Goal: Check status: Check status

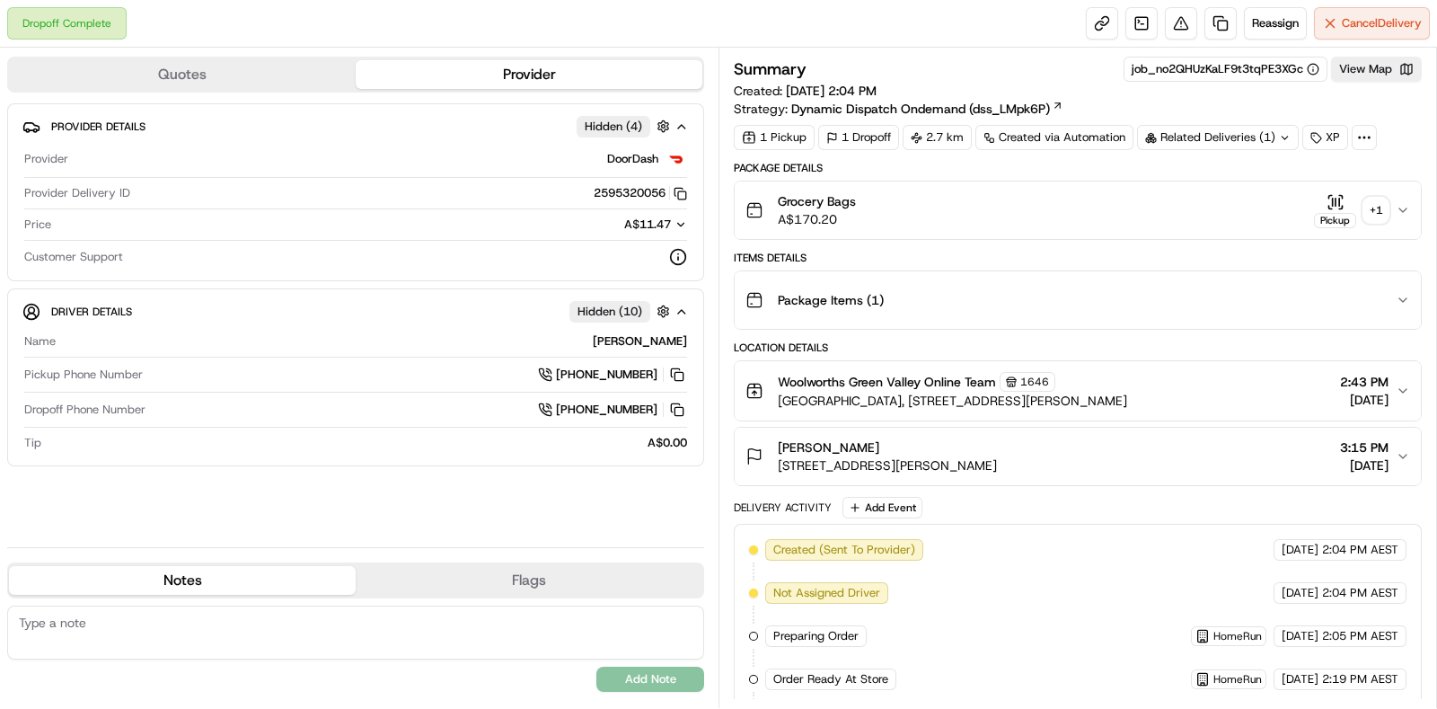
click at [1386, 216] on div "+ 1" at bounding box center [1375, 210] width 25 height 25
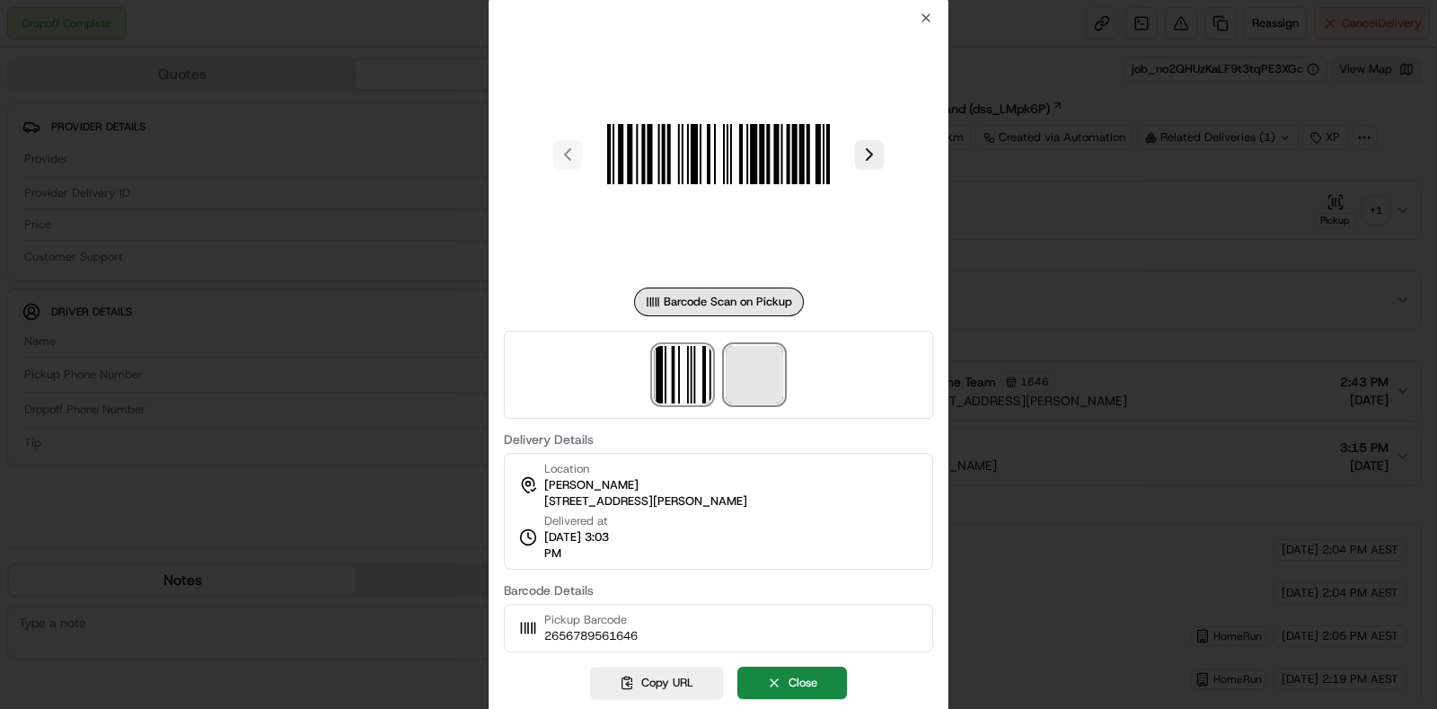
click at [758, 397] on span at bounding box center [754, 374] width 57 height 57
click at [1365, 366] on div at bounding box center [718, 354] width 1437 height 709
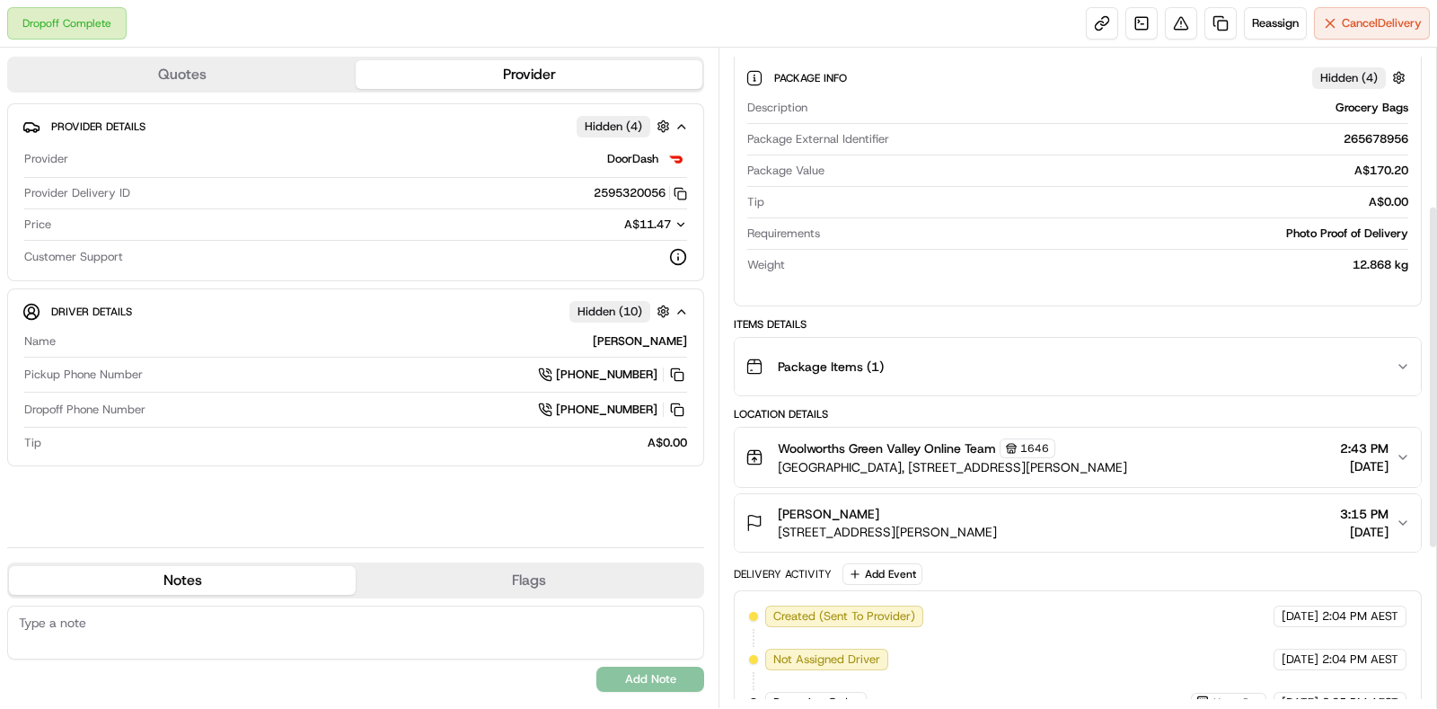
scroll to position [337, 0]
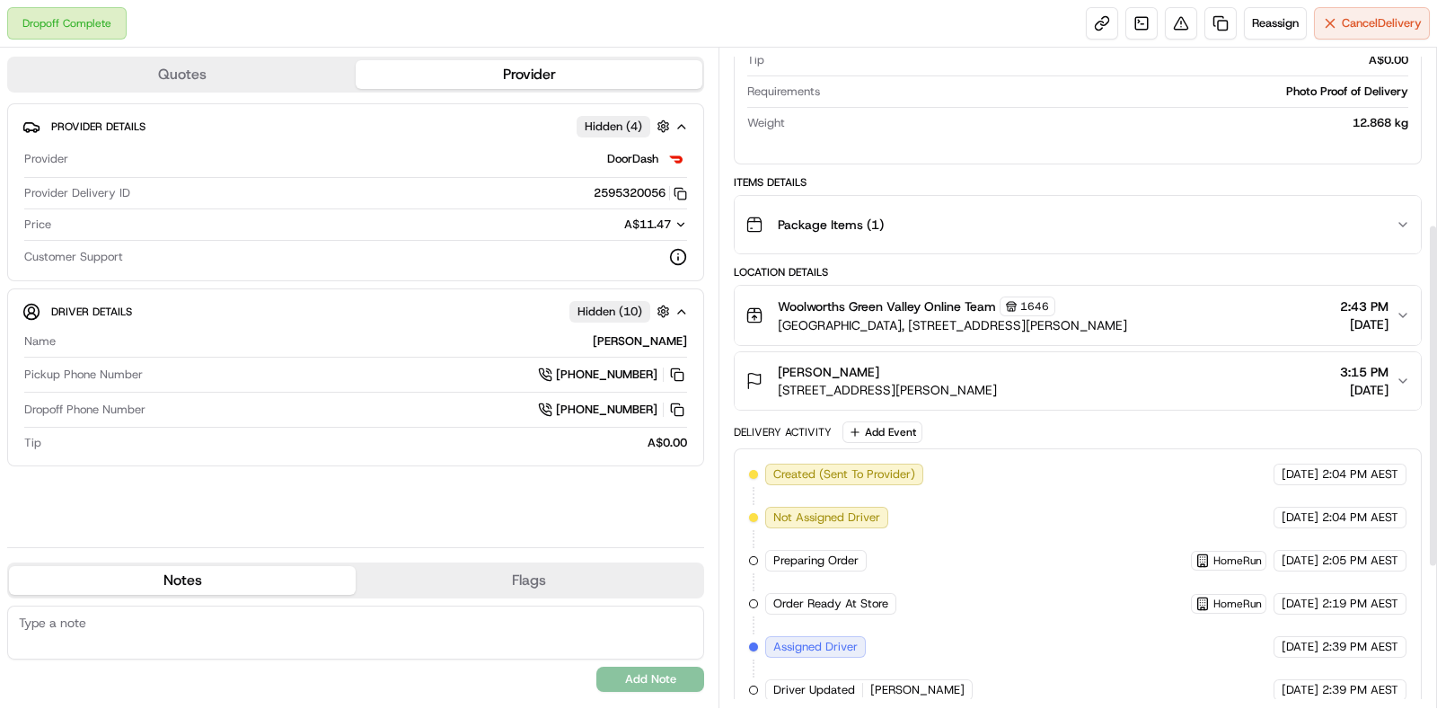
click at [1329, 214] on div "Package Items ( 1 )" at bounding box center [1070, 225] width 650 height 36
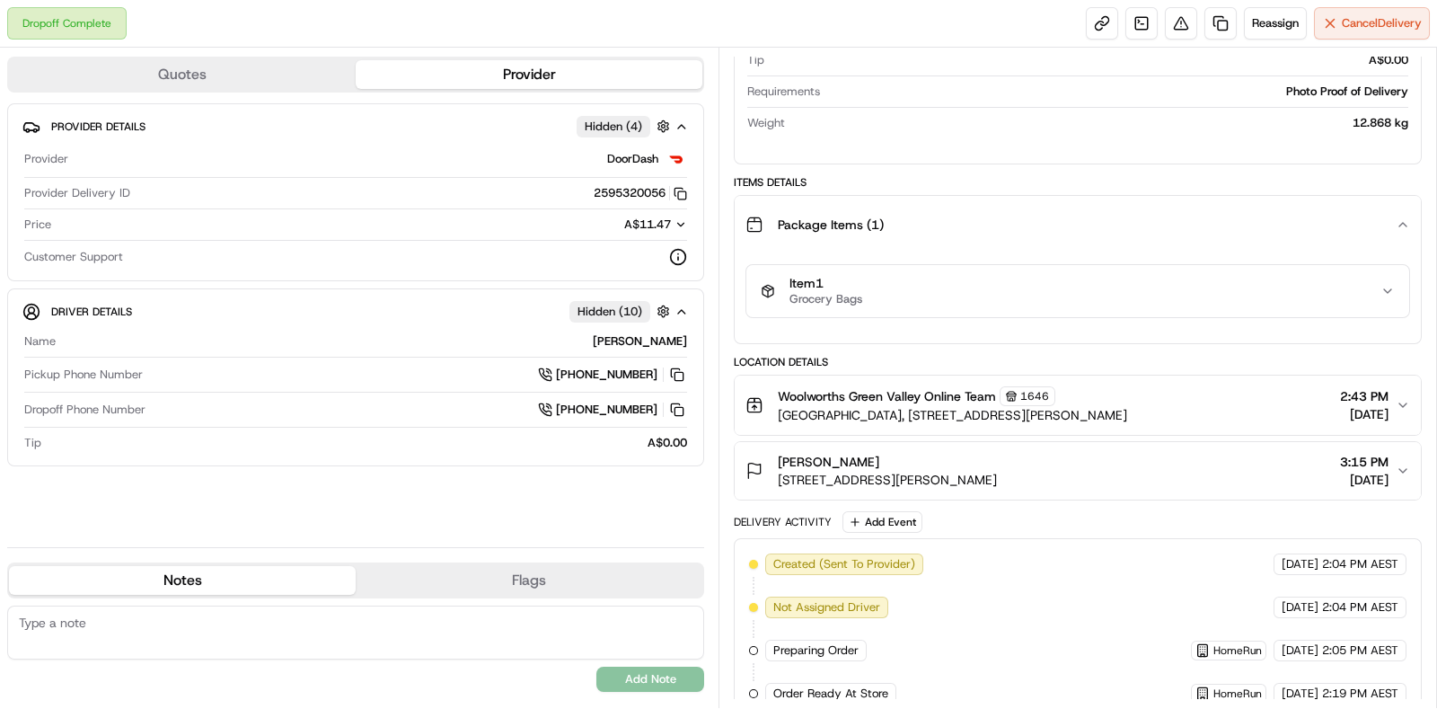
click at [1327, 307] on button "Item 1 Grocery Bags" at bounding box center [1077, 291] width 663 height 52
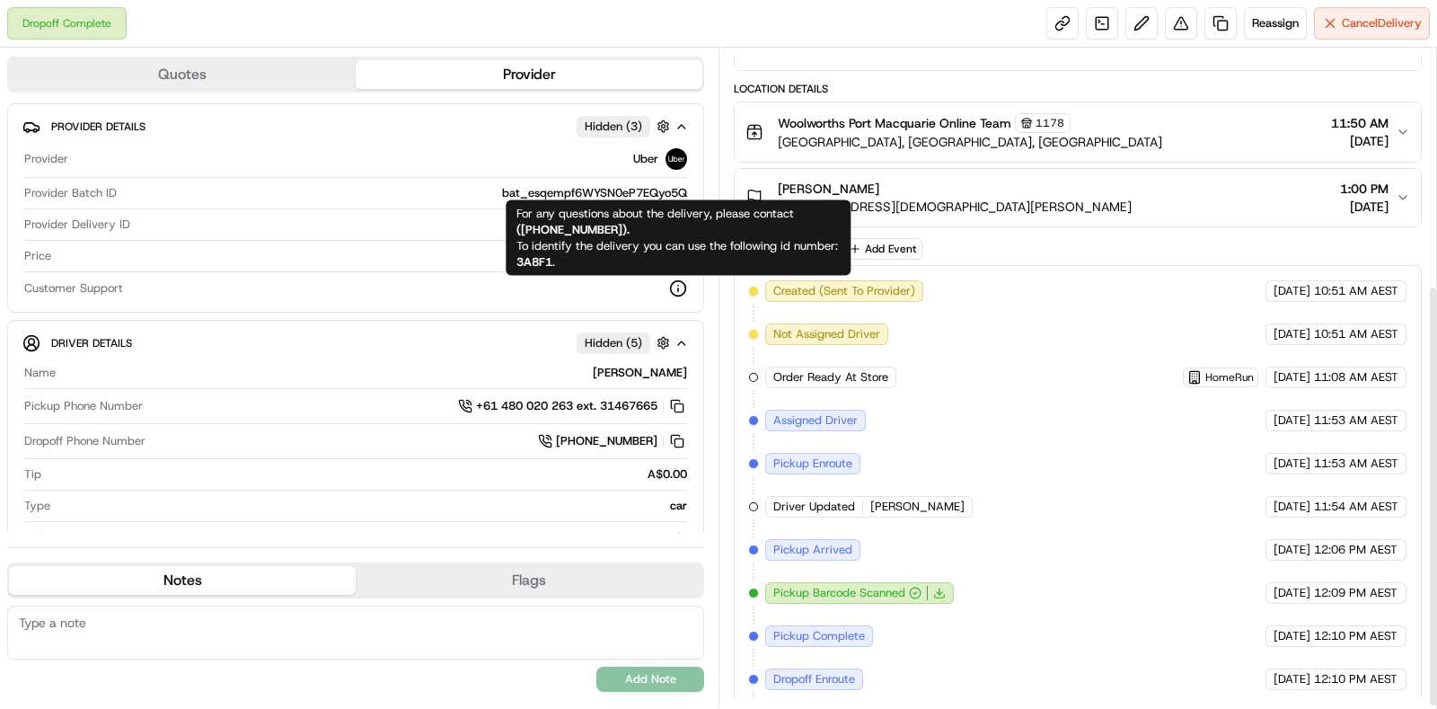
scroll to position [372, 0]
